Goal: Information Seeking & Learning: Learn about a topic

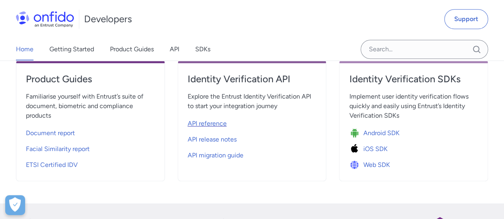
click at [213, 121] on span "API reference" at bounding box center [207, 124] width 39 height 10
select select "http"
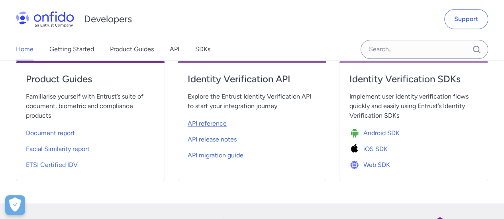
select select "http"
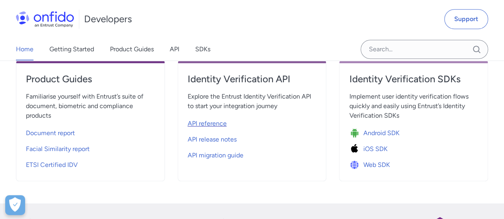
select select "http"
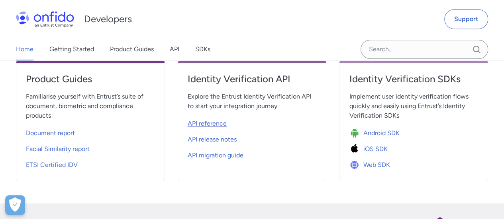
select select "http"
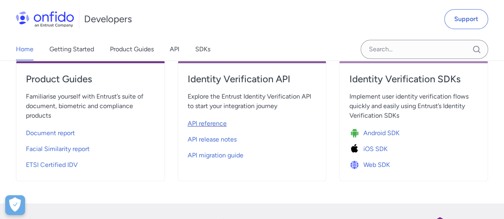
select select "http"
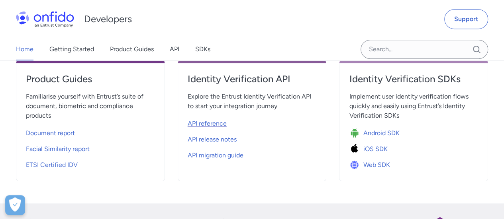
select select "http"
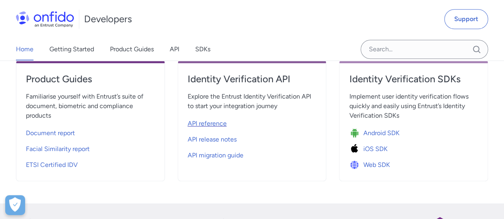
select select "http"
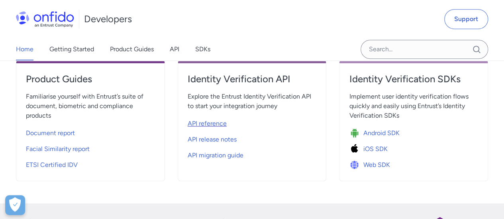
select select "http"
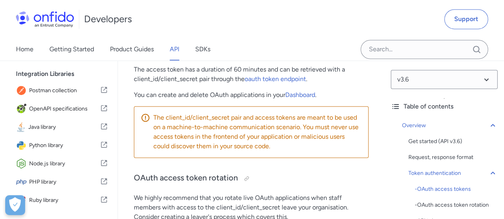
scroll to position [237, 0]
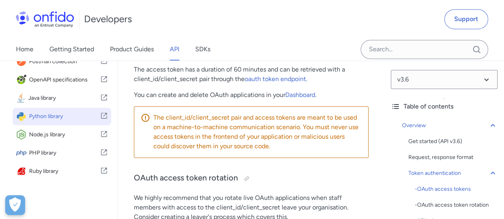
click at [46, 115] on span "Python library" at bounding box center [64, 116] width 71 height 11
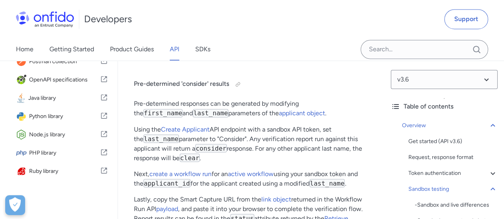
scroll to position [2150, 0]
